Goal: Information Seeking & Learning: Learn about a topic

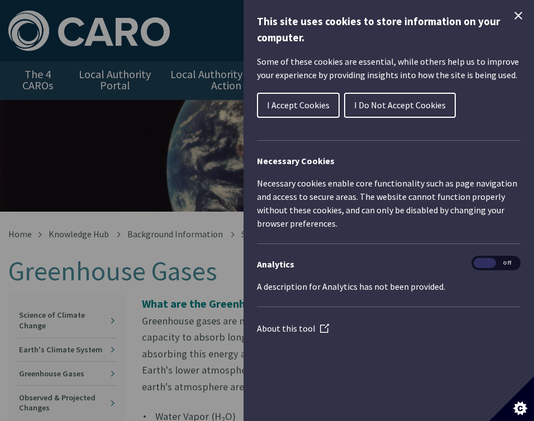
click at [514, 21] on icon "Close Cookie Control" at bounding box center [517, 15] width 13 height 13
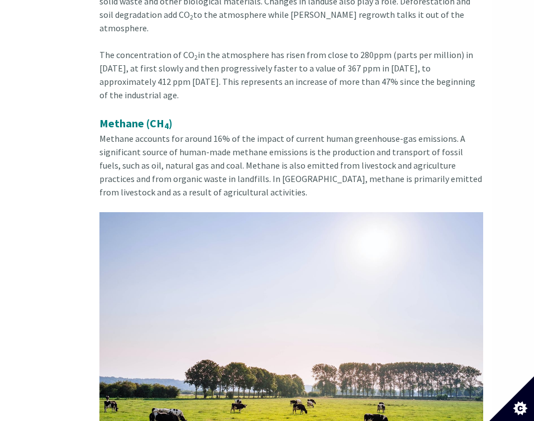
scroll to position [2495, 42]
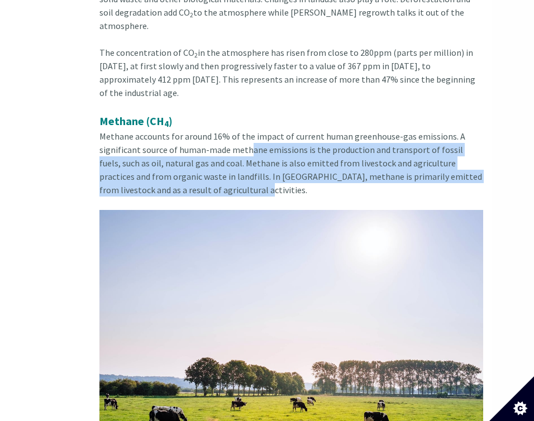
drag, startPoint x: 248, startPoint y: 64, endPoint x: 239, endPoint y: 103, distance: 40.2
click at [239, 113] on div "Methane (CH 4 ) Methane accounts for around 16% of the impact of current human …" at bounding box center [291, 298] width 384 height 371
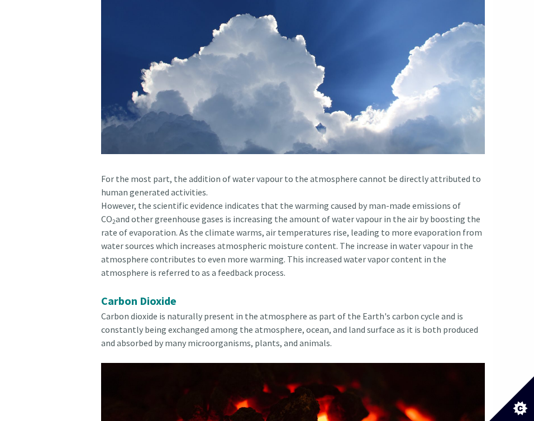
scroll to position [1731, 41]
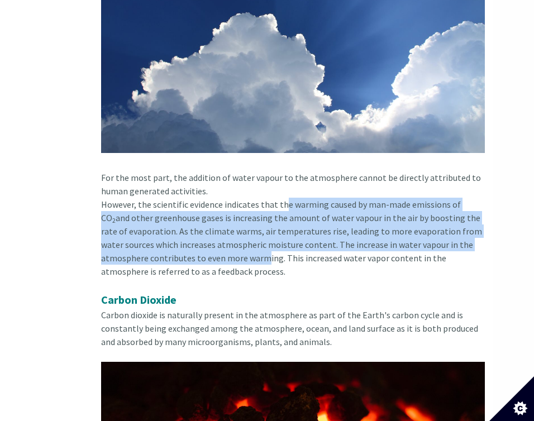
drag, startPoint x: 281, startPoint y: 162, endPoint x: 256, endPoint y: 212, distance: 55.9
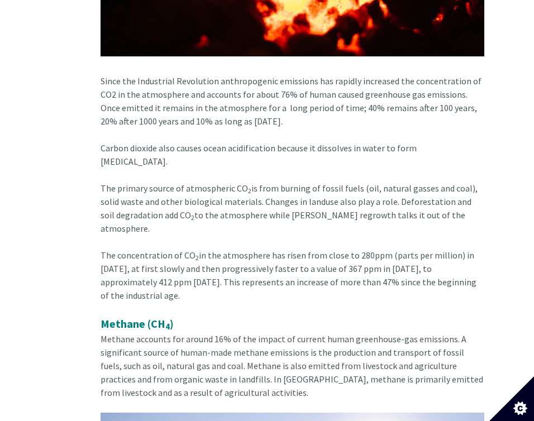
scroll to position [2293, 41]
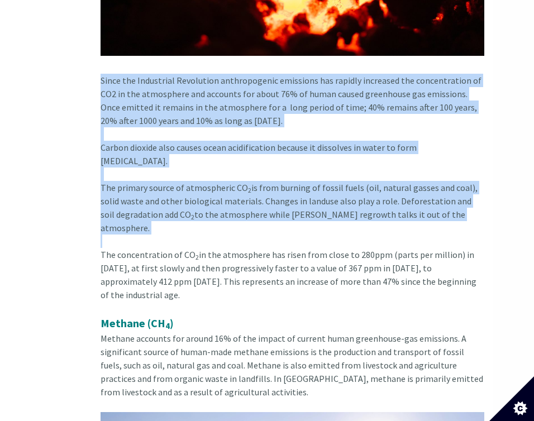
drag, startPoint x: 102, startPoint y: 39, endPoint x: 435, endPoint y: 166, distance: 356.8
copy div "Since the Industrial Revolution anthropogenic emissions has rapidly increased t…"
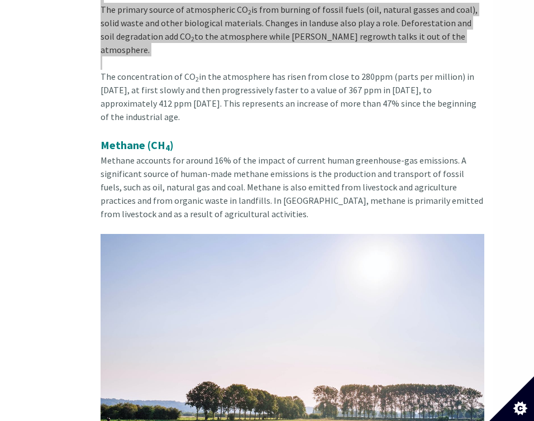
scroll to position [2473, 41]
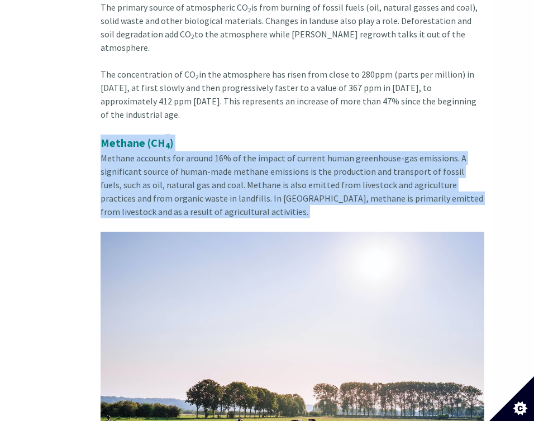
drag, startPoint x: 99, startPoint y: 58, endPoint x: 188, endPoint y: 138, distance: 119.4
copy div "Methane (CH 4 ) Methane accounts for around 16% of the impact of current human …"
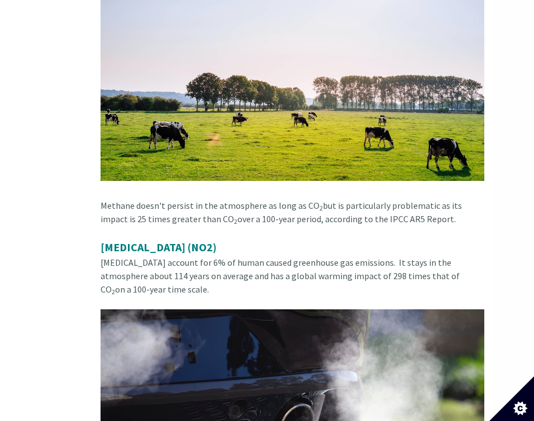
scroll to position [2768, 41]
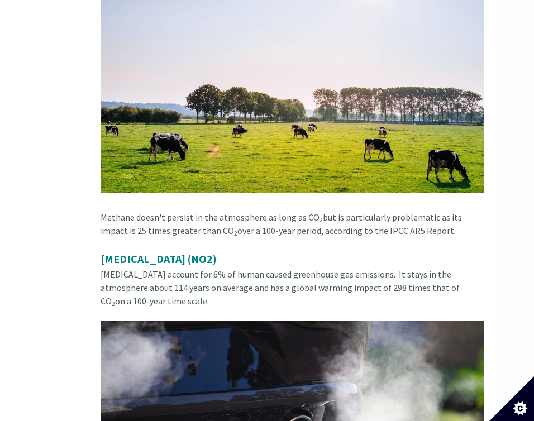
click at [231, 210] on div "Methane doesn't persist in the atmosphere as long as CO 2 but is particularly p…" at bounding box center [292, 230] width 384 height 40
drag, startPoint x: 92, startPoint y: 140, endPoint x: 339, endPoint y: 171, distance: 249.4
drag, startPoint x: 100, startPoint y: 137, endPoint x: 181, endPoint y: 219, distance: 115.7
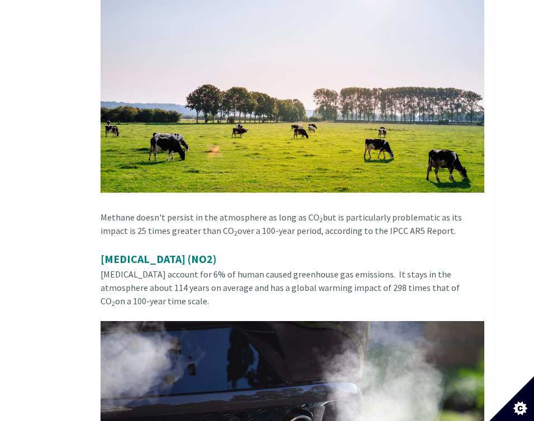
copy div "Methane doesn't persist in the atmosphere as long as CO 2 but is particularly p…"
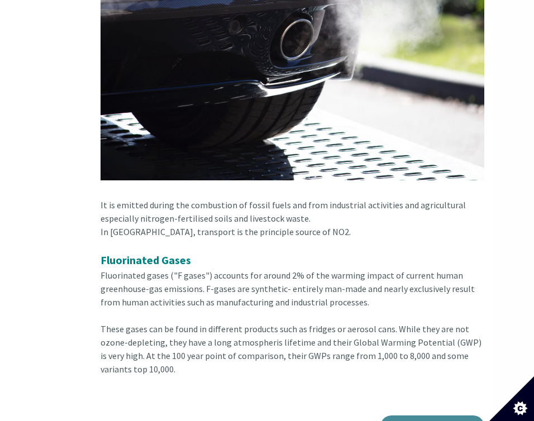
scroll to position [3166, 41]
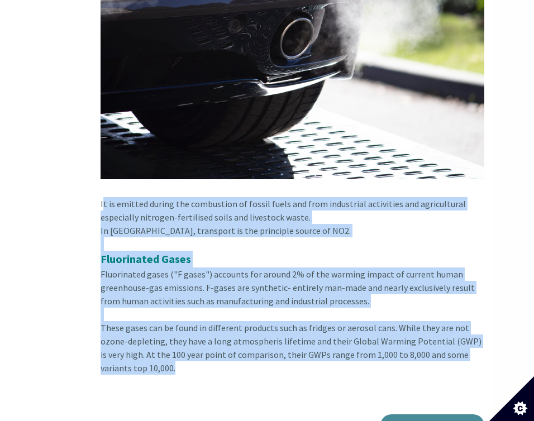
drag, startPoint x: 97, startPoint y: 122, endPoint x: 150, endPoint y: 305, distance: 190.5
copy div "It is emitted during the combustion of fossil fuels and from industrial activit…"
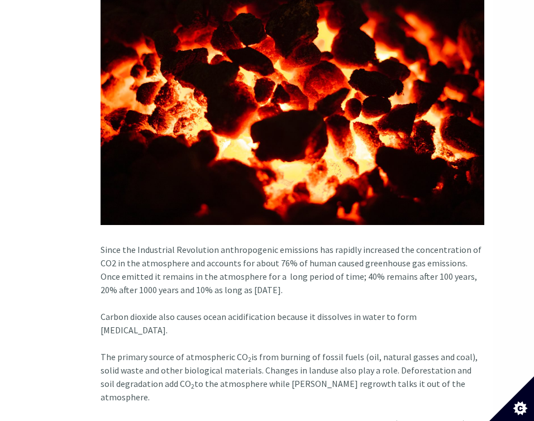
click at [289, 253] on div "Since the Industrial Revolution anthropogenic emissions has rapidly increased t…" at bounding box center [292, 133] width 384 height 328
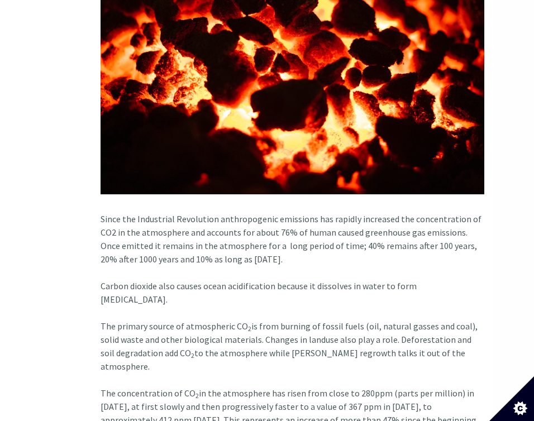
scroll to position [2157, 41]
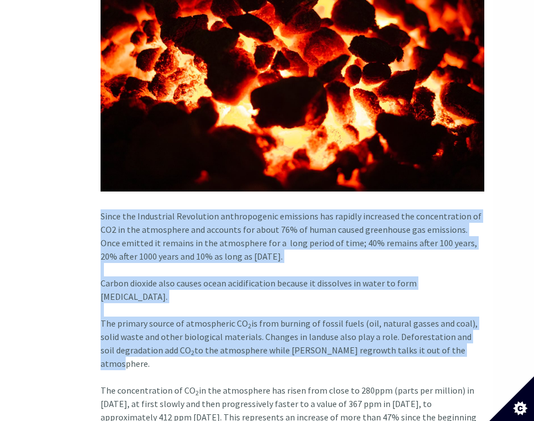
drag, startPoint x: 103, startPoint y: 173, endPoint x: 452, endPoint y: 292, distance: 369.4
copy div "Since the Industrial Revolution anthropogenic emissions has rapidly increased t…"
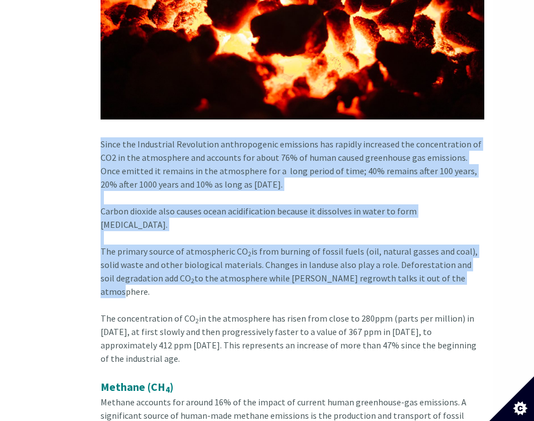
scroll to position [2239, 41]
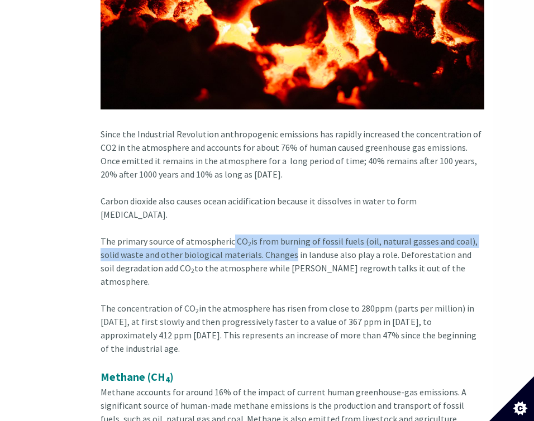
drag, startPoint x: 229, startPoint y: 188, endPoint x: 287, endPoint y: 205, distance: 59.9
click at [286, 234] on div "The primary source of atmospheric CO 2 is from burning of fossil fuels (oil, na…" at bounding box center [292, 267] width 384 height 67
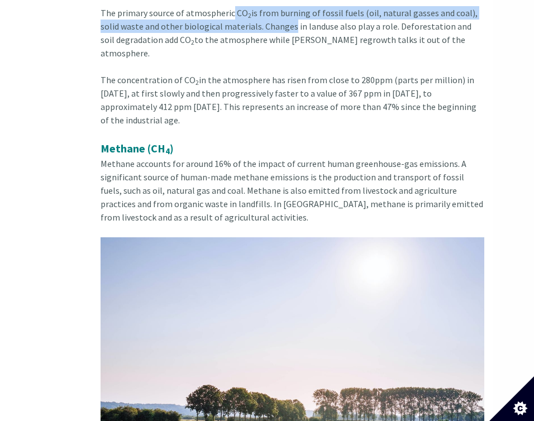
scroll to position [2473, 41]
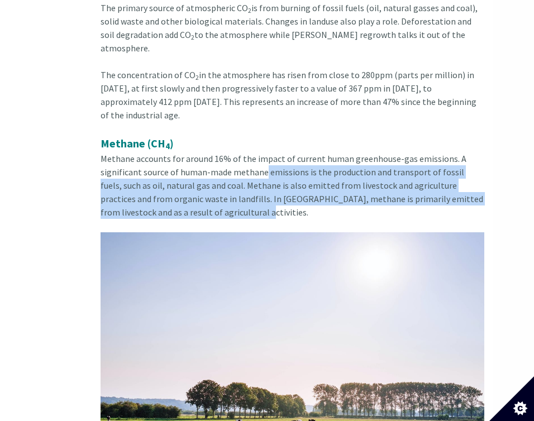
drag, startPoint x: 263, startPoint y: 91, endPoint x: 233, endPoint y: 125, distance: 45.1
click at [233, 135] on div "Methane (CH 4 ) Methane accounts for around 16% of the impact of current human …" at bounding box center [292, 320] width 384 height 371
click at [241, 135] on div "Methane (CH 4 ) Methane accounts for around 16% of the impact of current human …" at bounding box center [292, 320] width 384 height 371
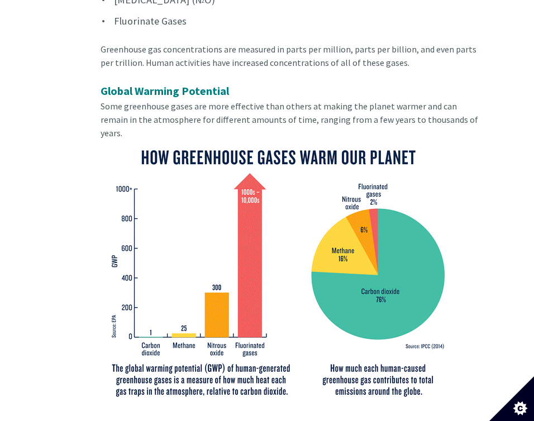
scroll to position [0, 41]
